Goal: Task Accomplishment & Management: Use online tool/utility

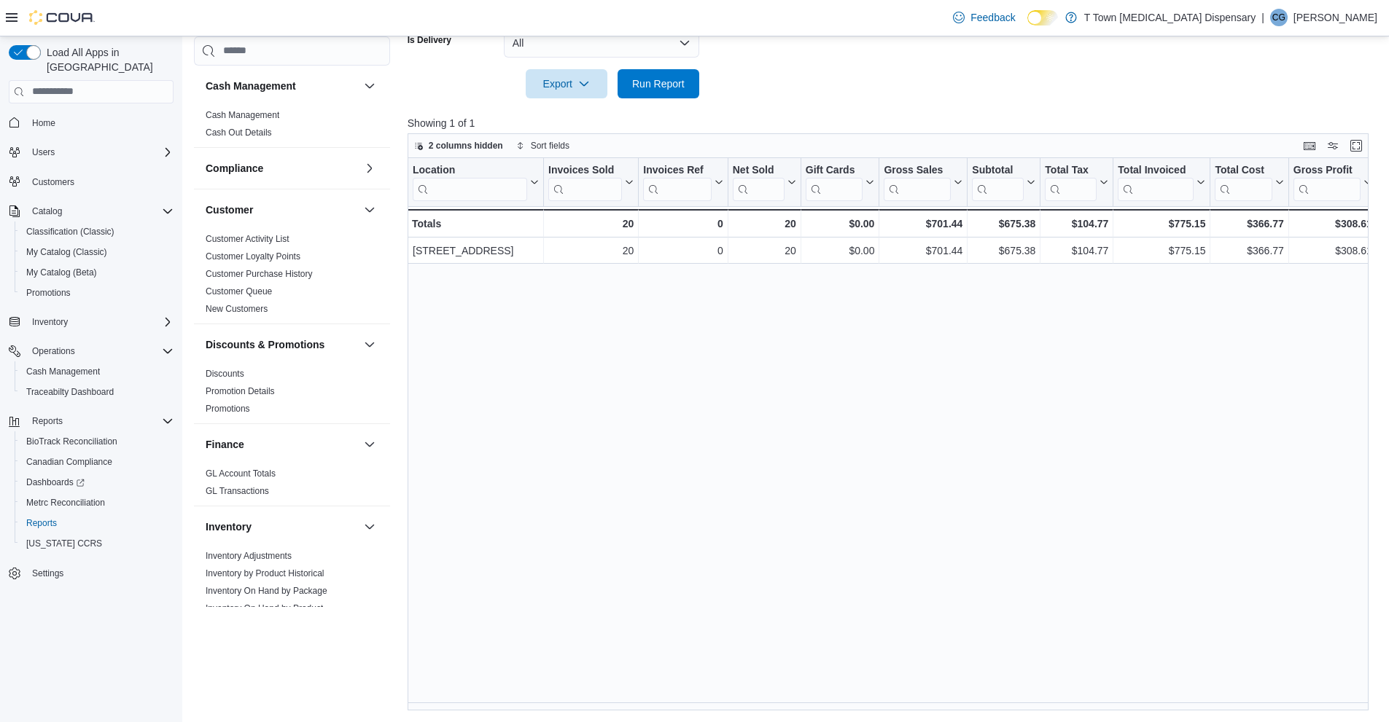
scroll to position [847, 0]
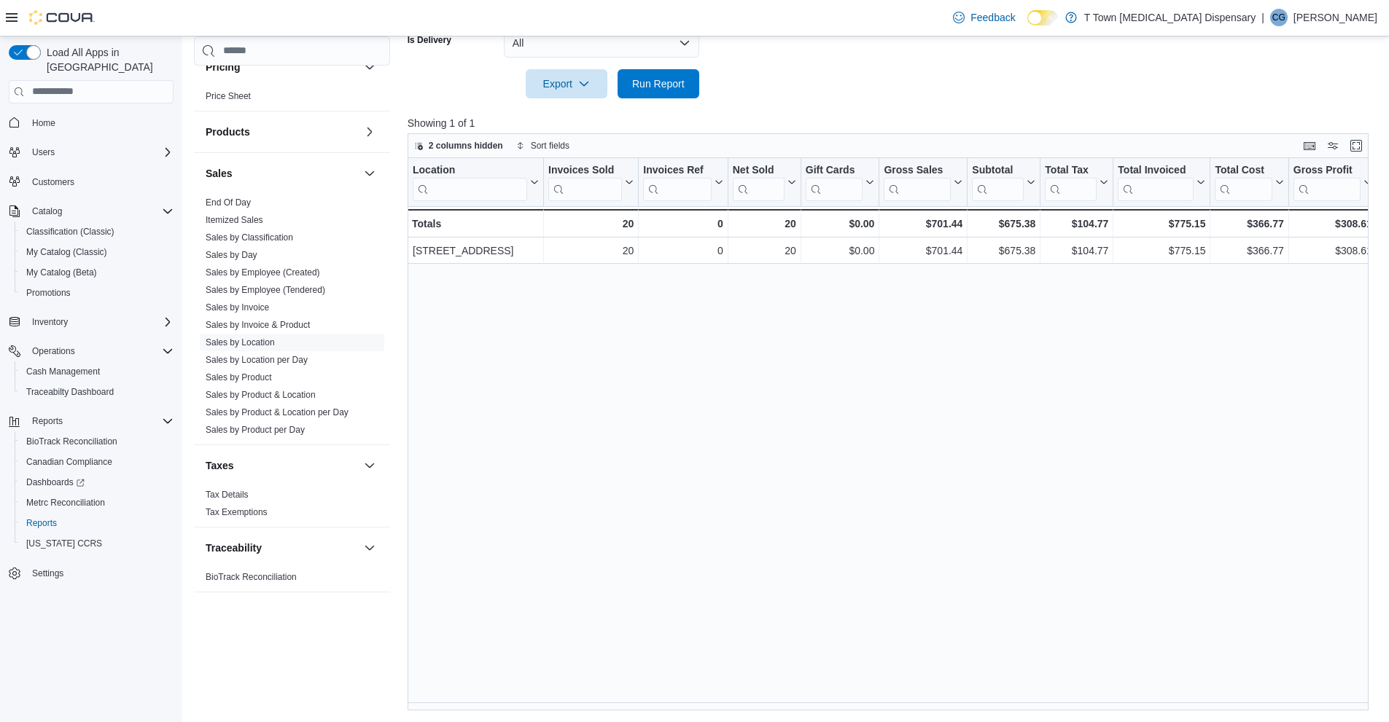
click at [726, 104] on div at bounding box center [893, 106] width 971 height 17
click at [679, 69] on span "Run Report" at bounding box center [658, 83] width 64 height 29
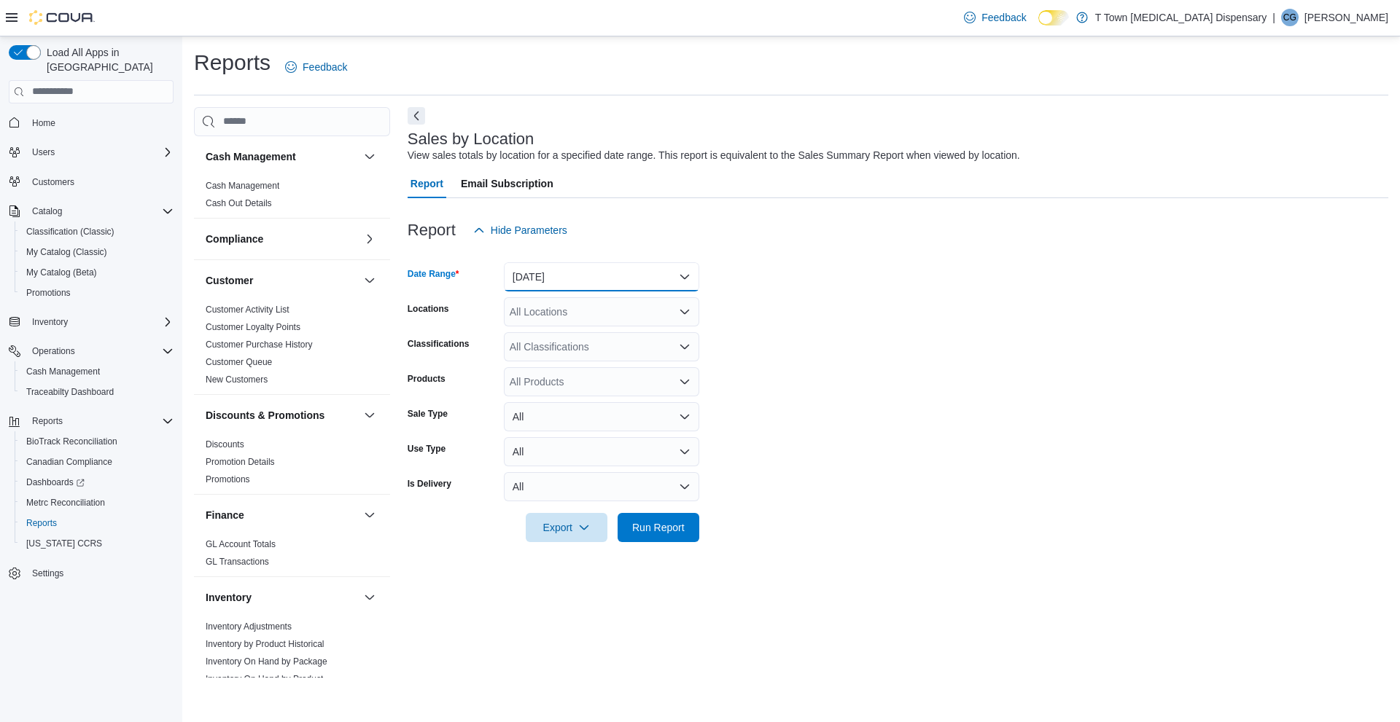
click at [632, 273] on button "[DATE]" at bounding box center [601, 276] width 195 height 29
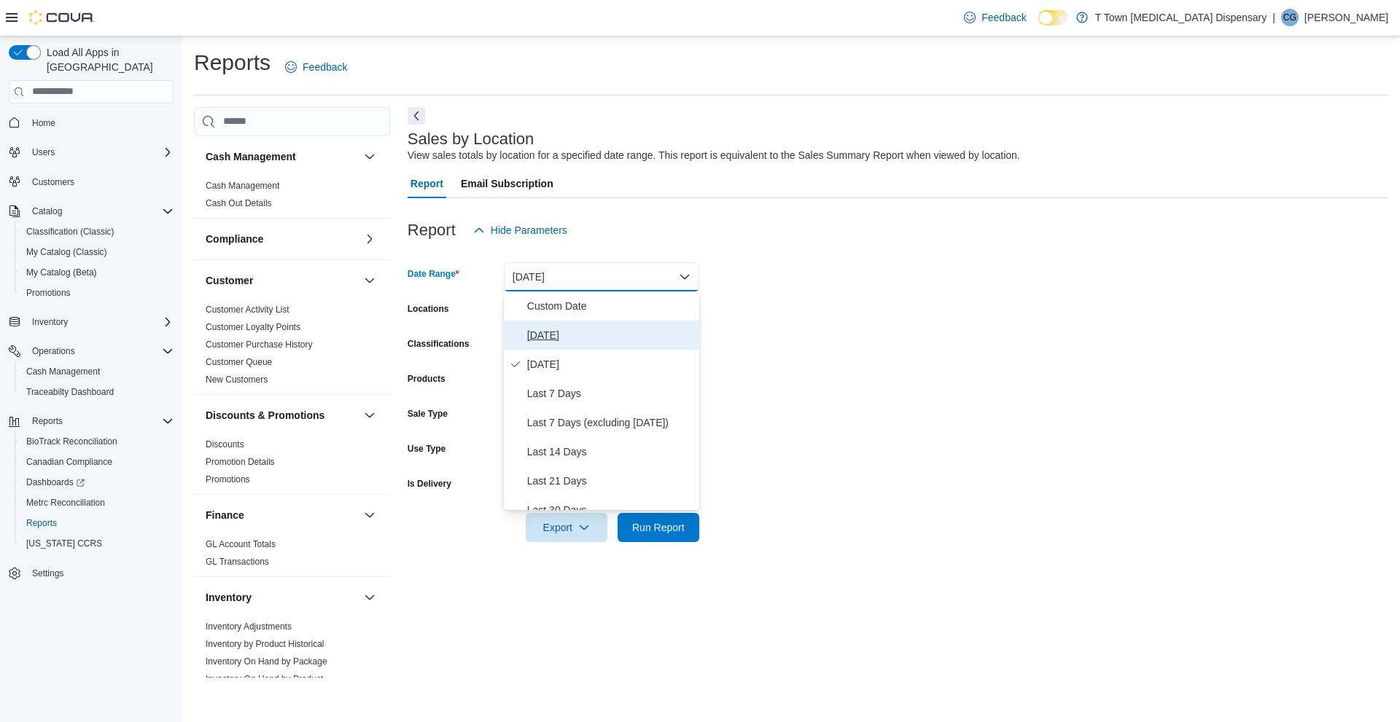
click at [604, 347] on button "[DATE]" at bounding box center [601, 335] width 195 height 29
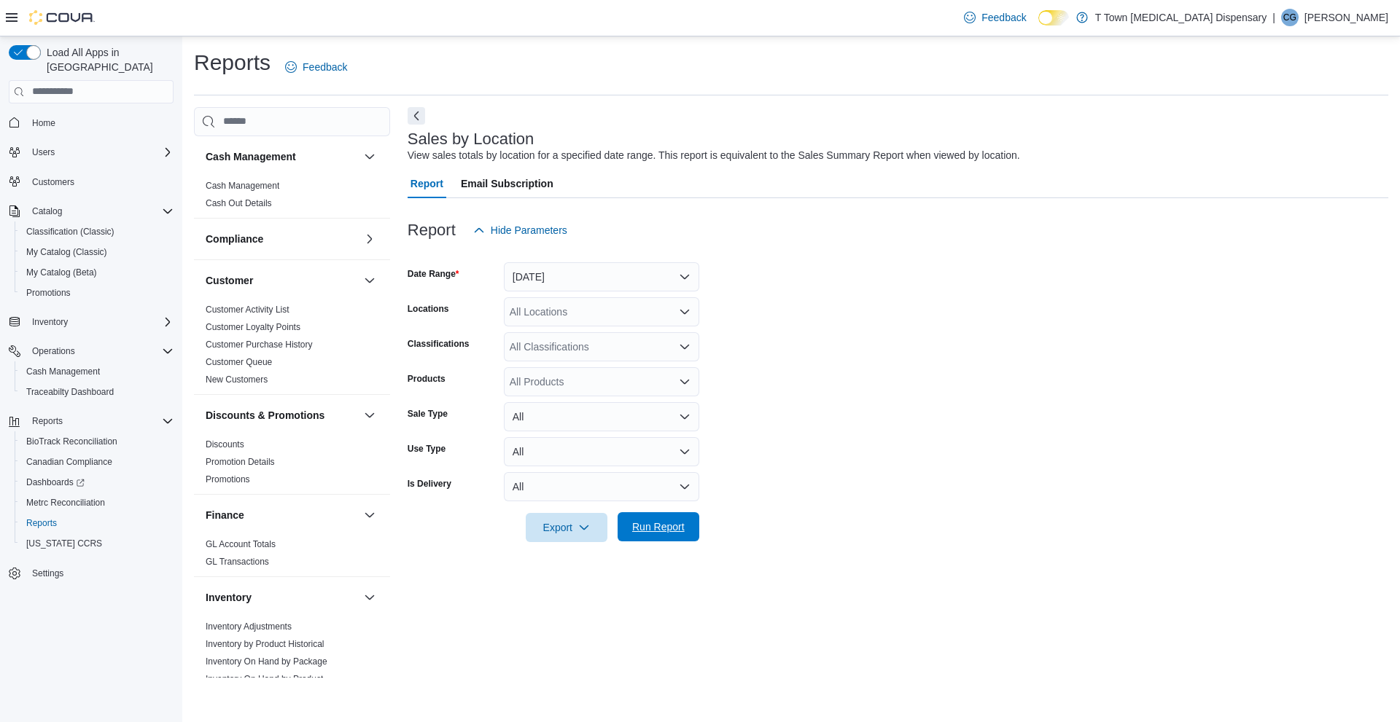
click at [638, 515] on span "Run Report" at bounding box center [658, 527] width 64 height 29
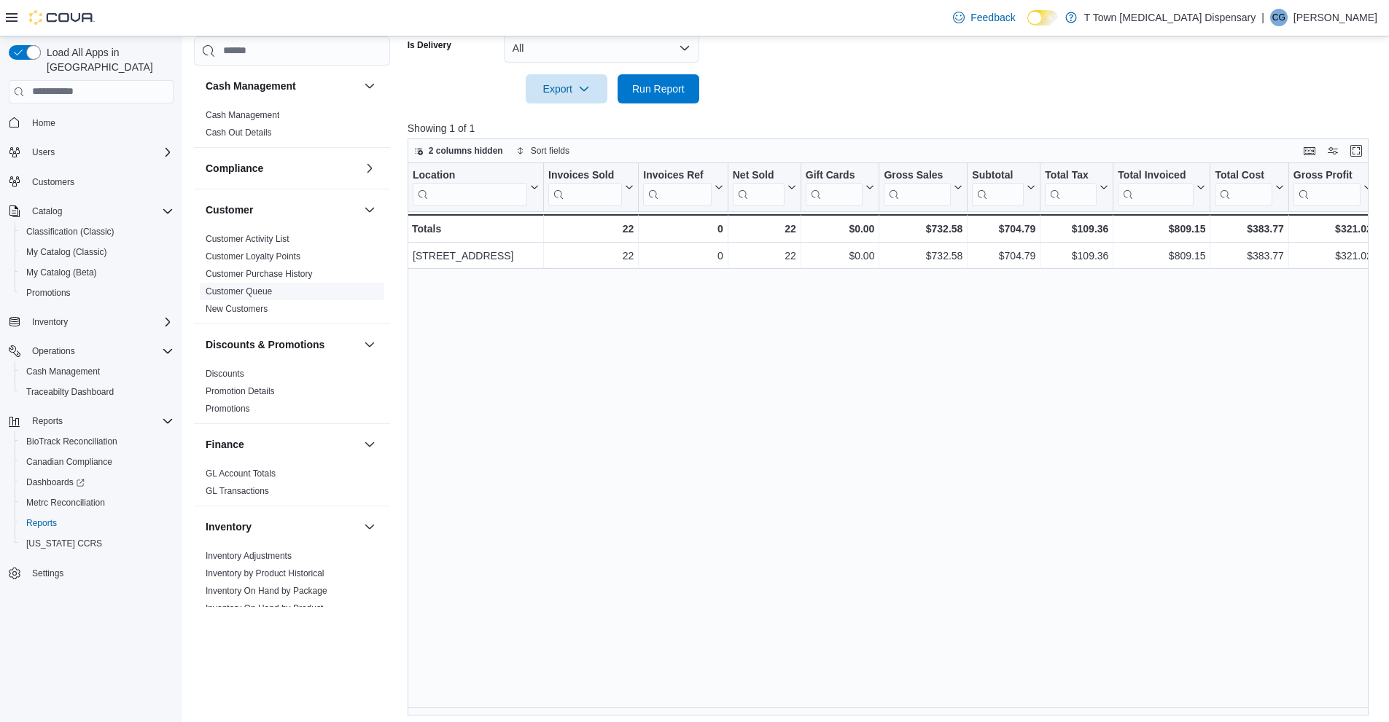
scroll to position [444, 0]
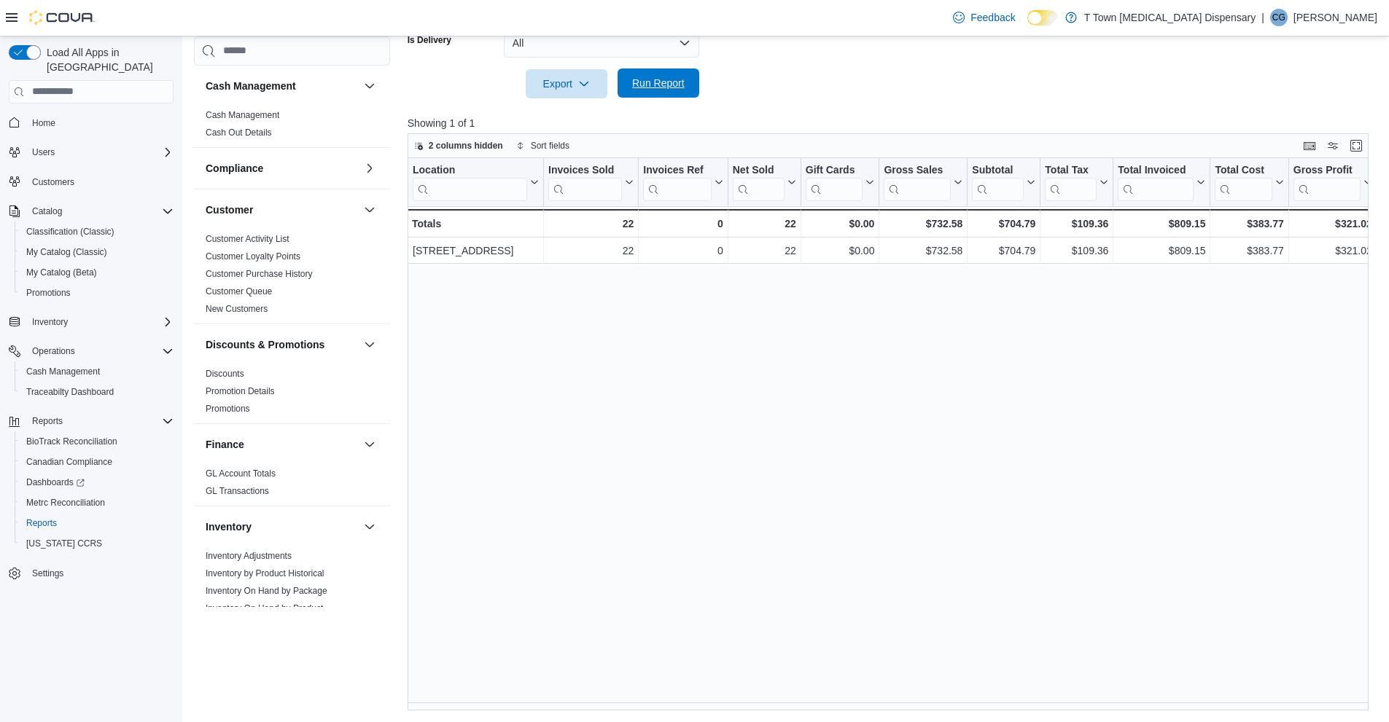
click at [663, 77] on span "Run Report" at bounding box center [658, 83] width 52 height 15
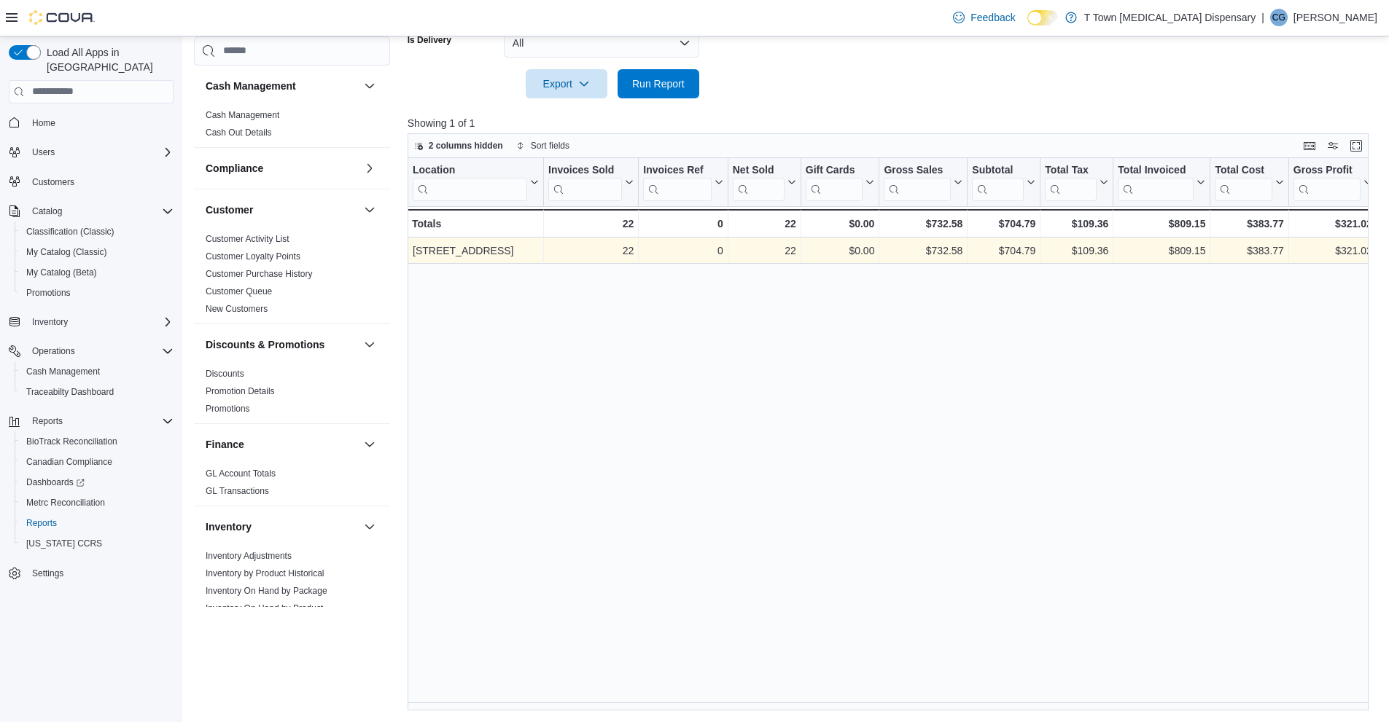
scroll to position [0, 0]
